Goal: Navigation & Orientation: Find specific page/section

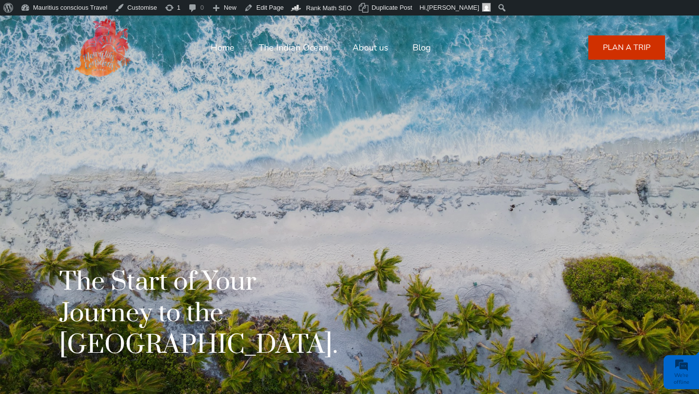
click at [110, 64] on img at bounding box center [103, 48] width 68 height 68
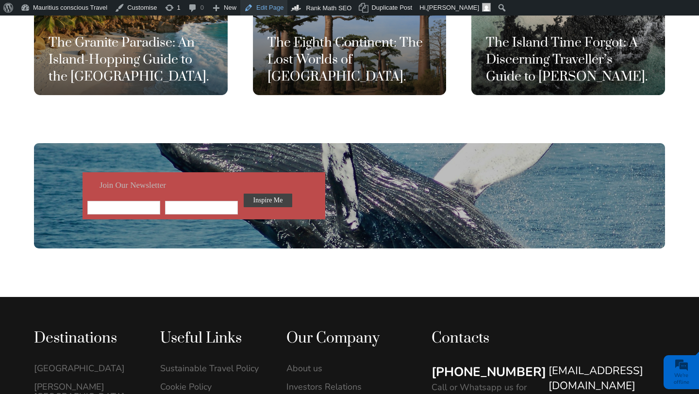
click at [269, 9] on link "Edit Page" at bounding box center [263, 8] width 47 height 16
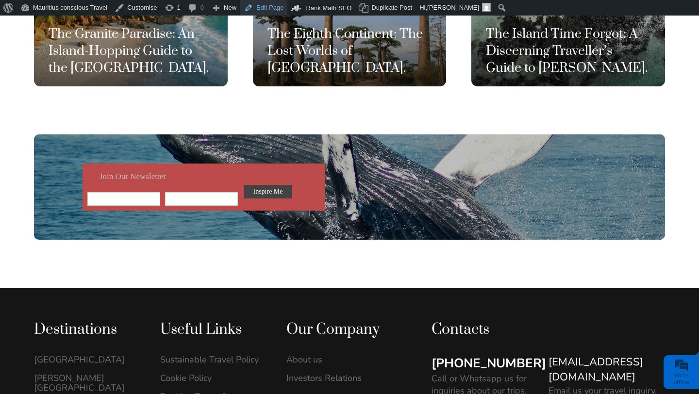
click at [259, 7] on link "Edit Page" at bounding box center [263, 8] width 47 height 16
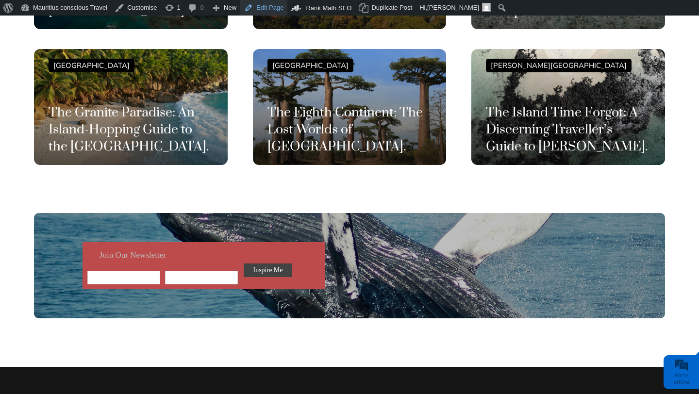
click at [258, 10] on link "Edit Page" at bounding box center [263, 8] width 47 height 16
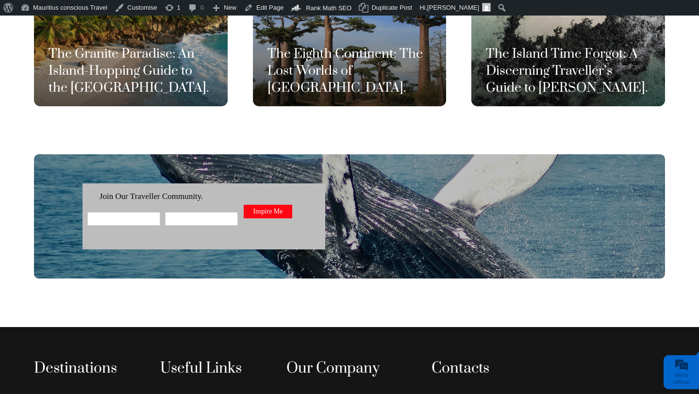
scroll to position [2633, 0]
